Goal: Task Accomplishment & Management: Use online tool/utility

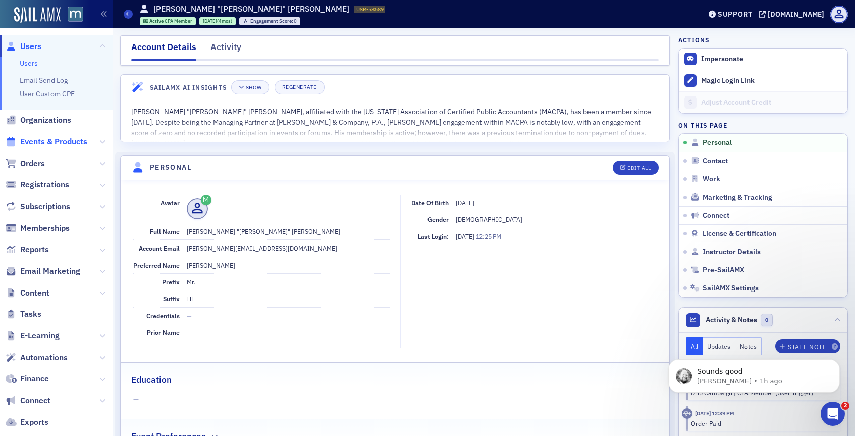
click at [41, 143] on span "Events & Products" at bounding box center [53, 141] width 67 height 11
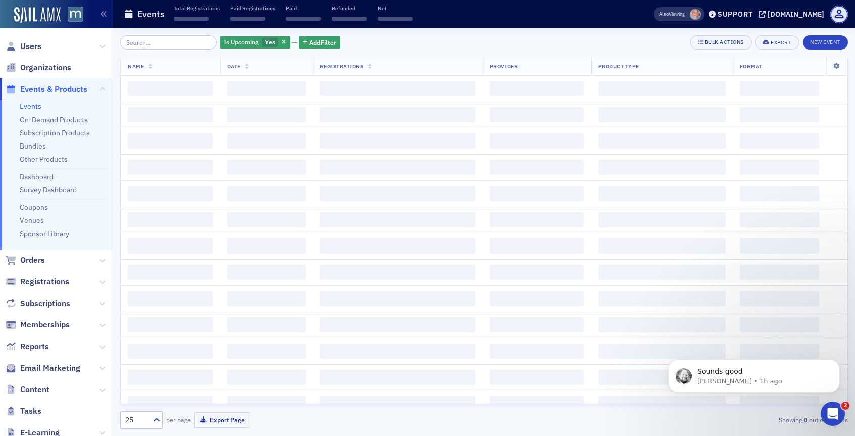
click at [172, 39] on input "search" at bounding box center [168, 42] width 96 height 14
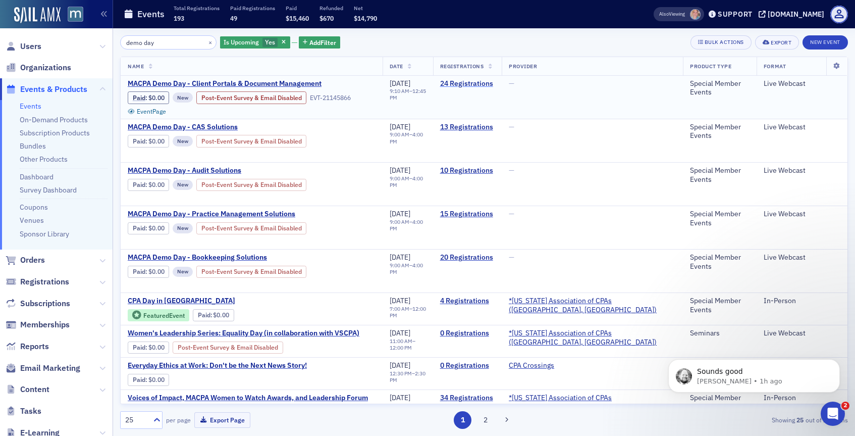
type input "demo day"
click at [493, 82] on link "24 Registrations" at bounding box center [467, 83] width 55 height 9
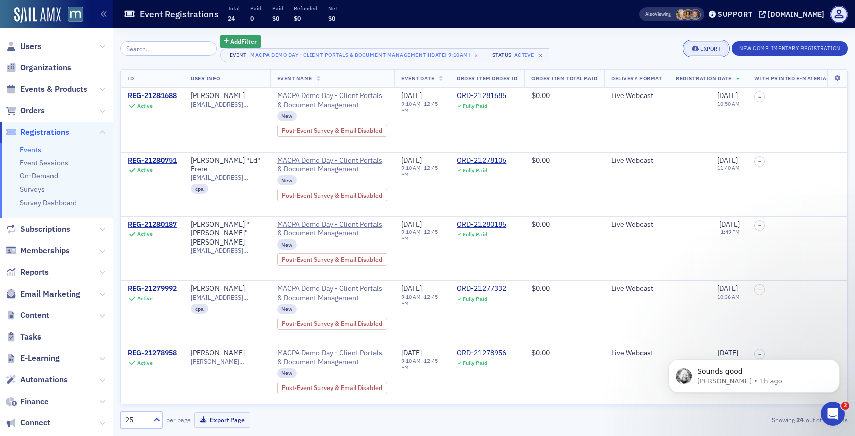
click at [696, 46] on icon "button" at bounding box center [695, 49] width 7 height 6
click at [656, 81] on button "Export All ( 24 Event Registrations )" at bounding box center [672, 83] width 109 height 16
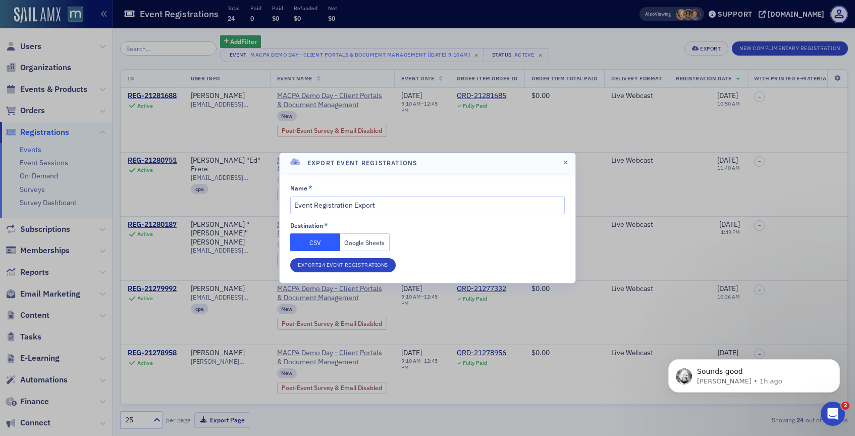
click at [362, 237] on button "Google Sheets" at bounding box center [365, 242] width 50 height 18
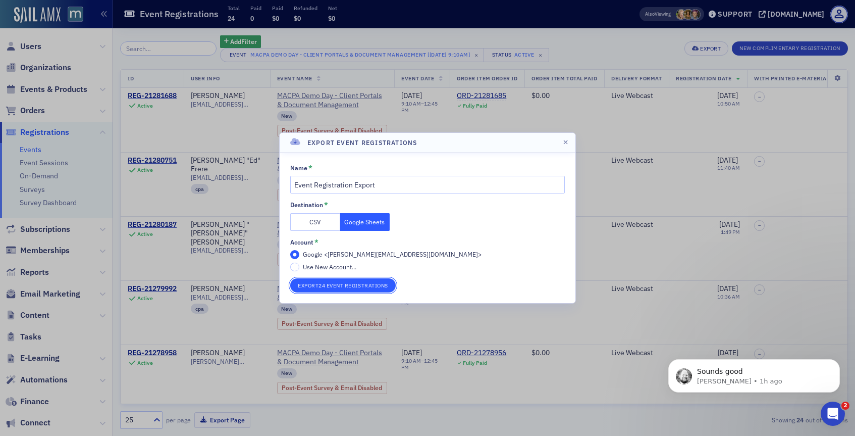
click at [323, 283] on button "Export 24 Event Registrations" at bounding box center [343, 285] width 106 height 14
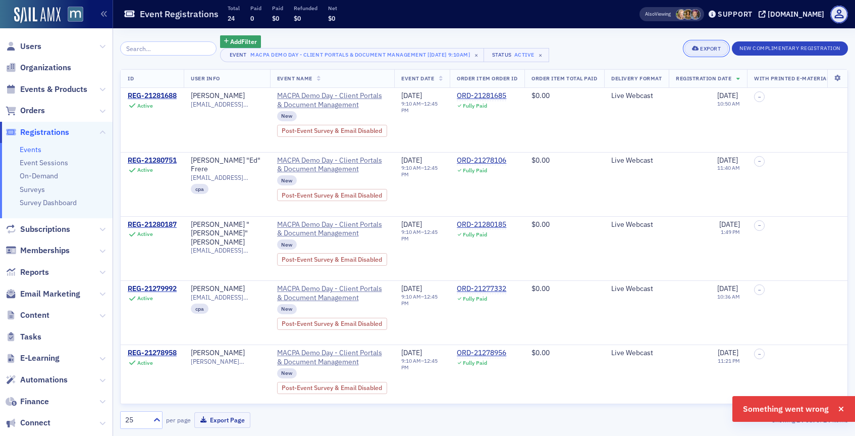
click at [689, 51] on button "Export" at bounding box center [707, 48] width 44 height 14
click at [648, 83] on button "Export All ( 24 Event Registrations )" at bounding box center [672, 83] width 109 height 16
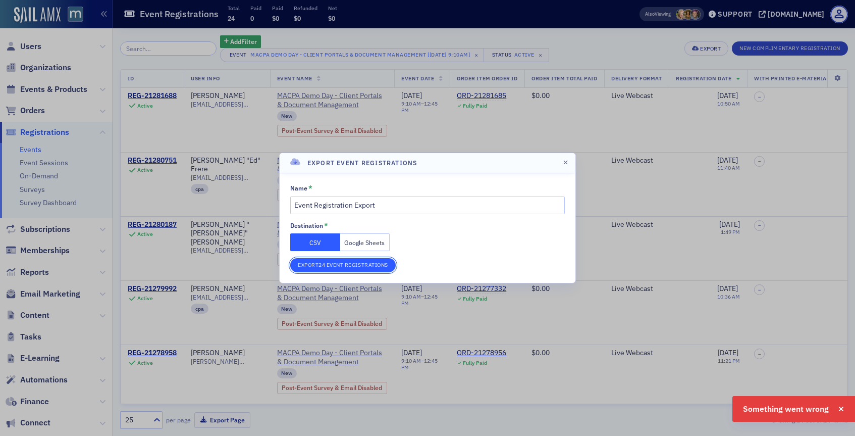
click at [315, 259] on button "Export 24 Event Registrations" at bounding box center [343, 265] width 106 height 14
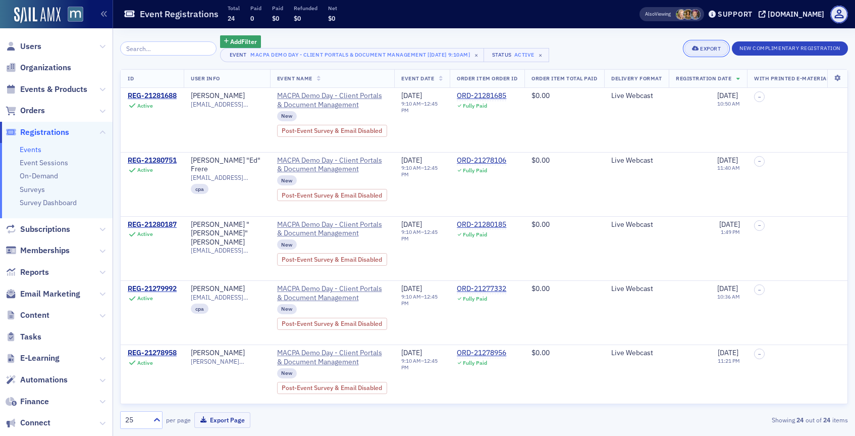
click at [705, 46] on div "Export" at bounding box center [710, 49] width 21 height 6
click at [676, 86] on button "Export All ( 24 Event Registrations )" at bounding box center [672, 83] width 109 height 16
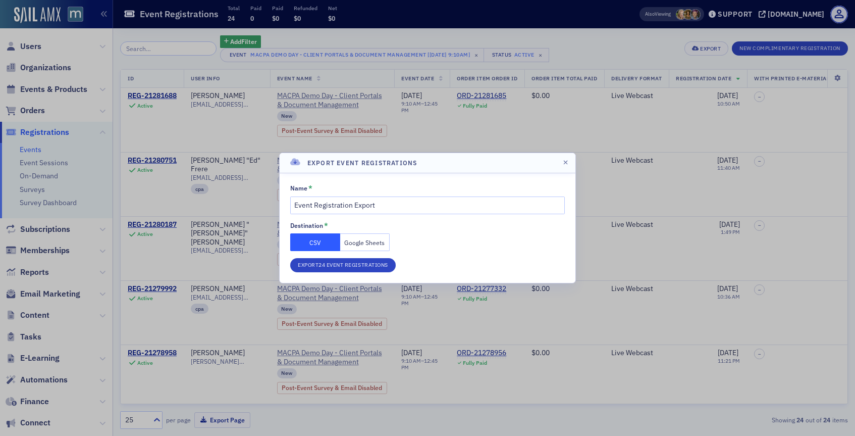
click at [379, 237] on button "Google Sheets" at bounding box center [365, 242] width 50 height 18
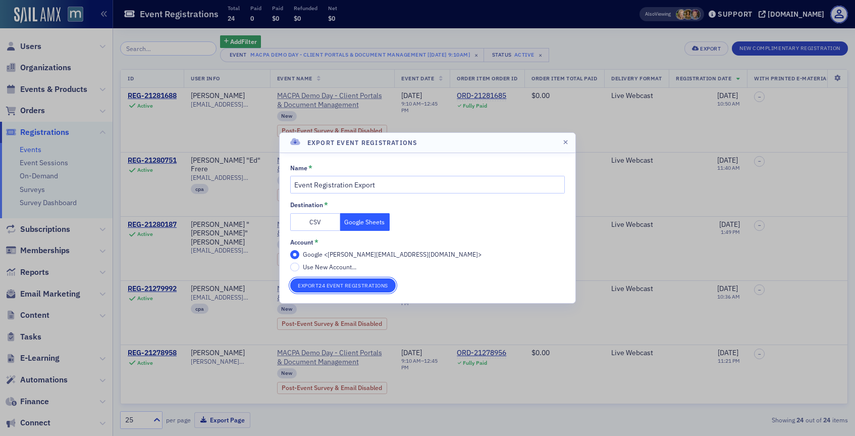
click at [323, 289] on button "Export 24 Event Registrations" at bounding box center [343, 285] width 106 height 14
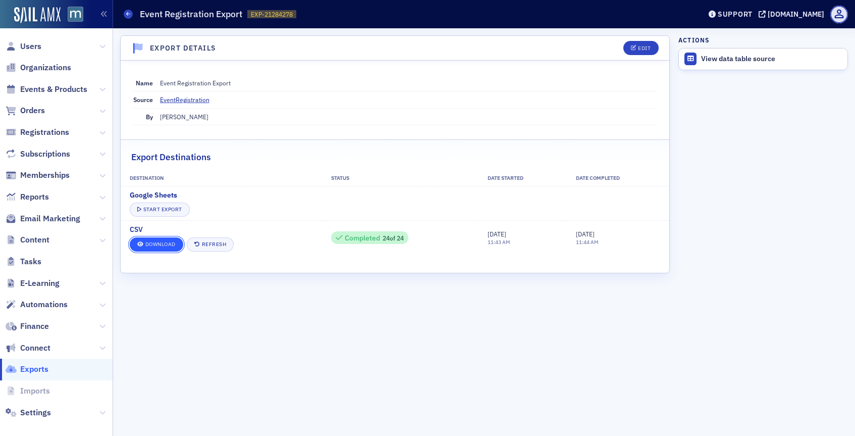
click at [172, 245] on link "Download" at bounding box center [157, 244] width 54 height 14
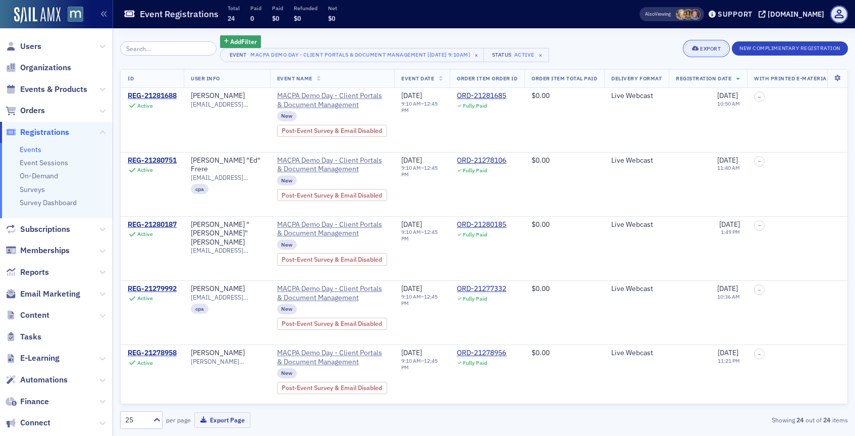
click at [695, 48] on icon "button" at bounding box center [695, 49] width 7 height 6
click at [680, 82] on button "Export All ( 24 Event Registrations )" at bounding box center [672, 83] width 109 height 16
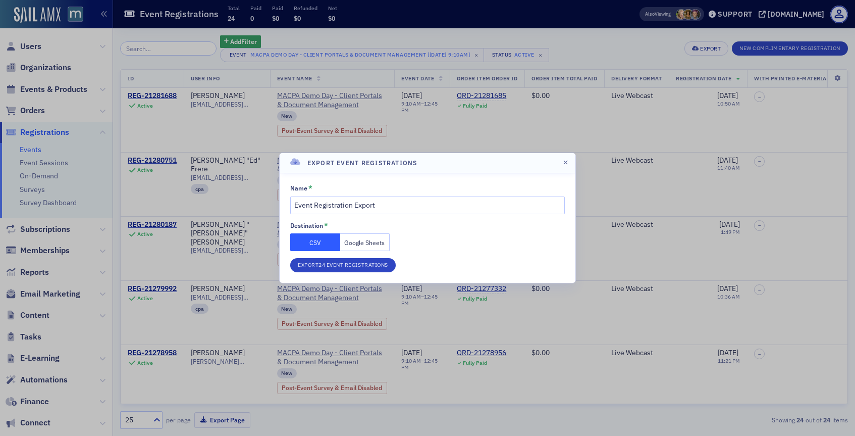
click at [371, 240] on button "Google Sheets" at bounding box center [365, 242] width 50 height 18
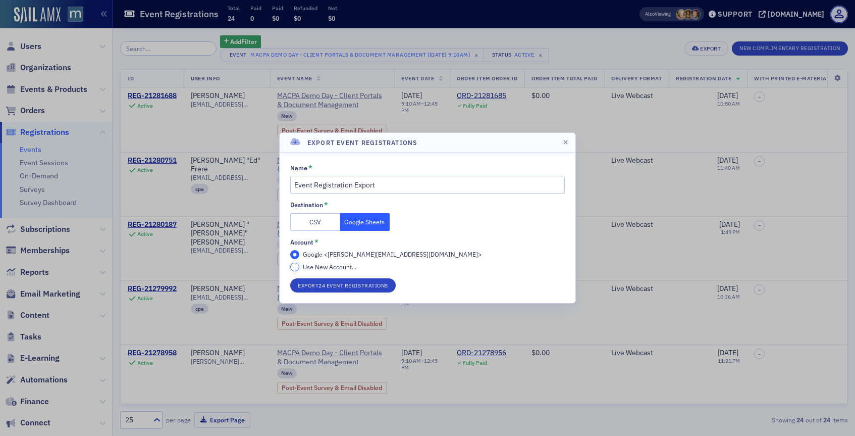
click at [294, 268] on input "Use New Account..." at bounding box center [294, 267] width 9 height 9
click at [306, 284] on button "Export 24 Event Registrations" at bounding box center [343, 285] width 106 height 14
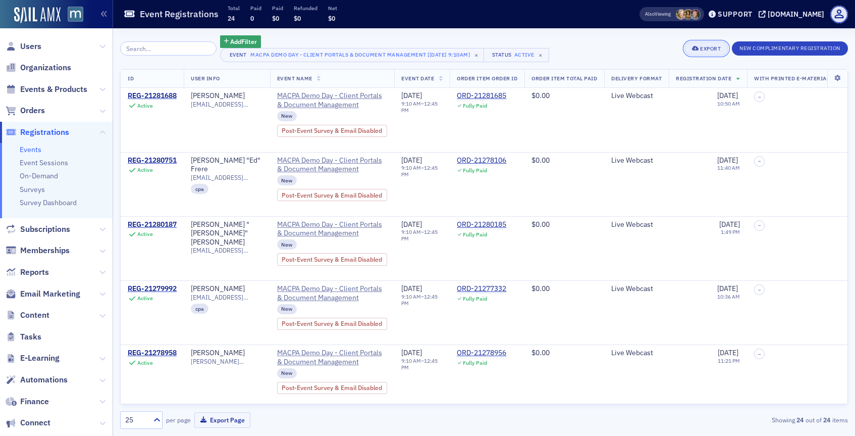
click at [700, 50] on div "Export" at bounding box center [710, 49] width 21 height 6
click at [668, 80] on button "Export All ( 24 Event Registrations )" at bounding box center [672, 83] width 109 height 16
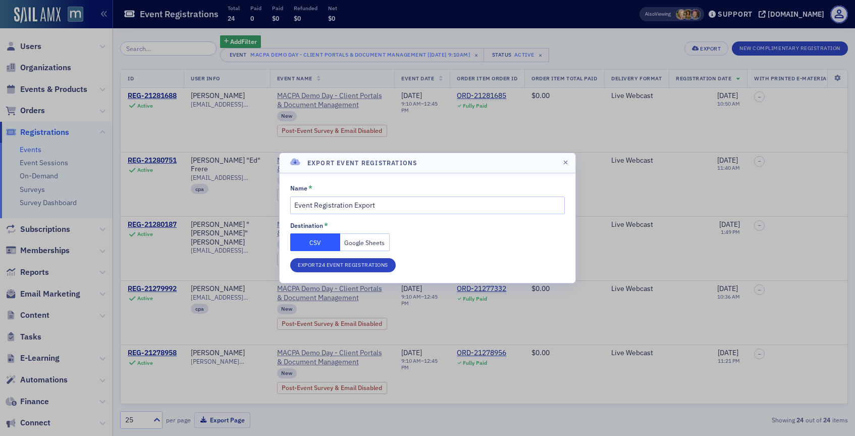
click at [356, 239] on button "Google Sheets" at bounding box center [365, 242] width 50 height 18
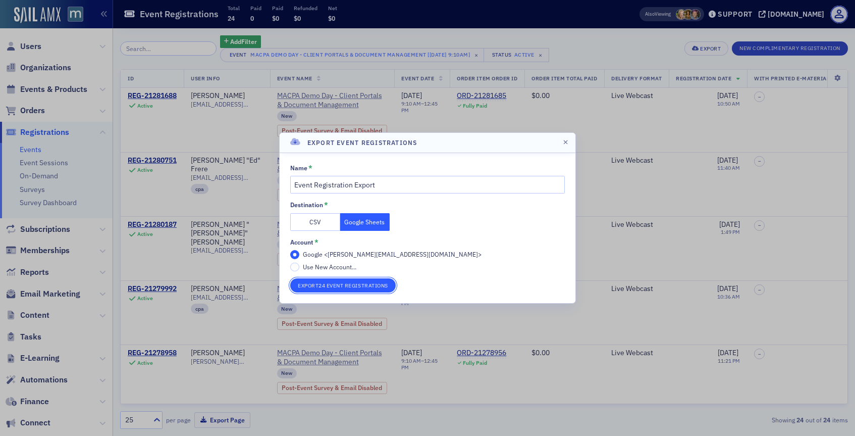
click at [336, 285] on button "Export 24 Event Registrations" at bounding box center [343, 285] width 106 height 14
